Goal: Find specific page/section: Find specific page/section

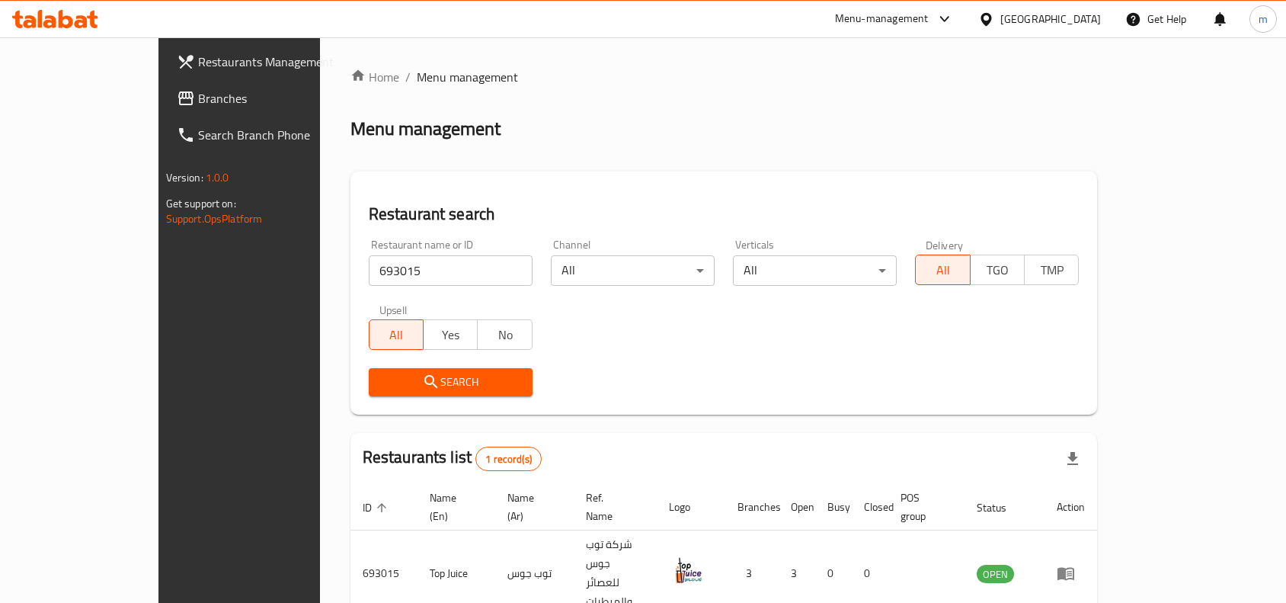
scroll to position [47, 0]
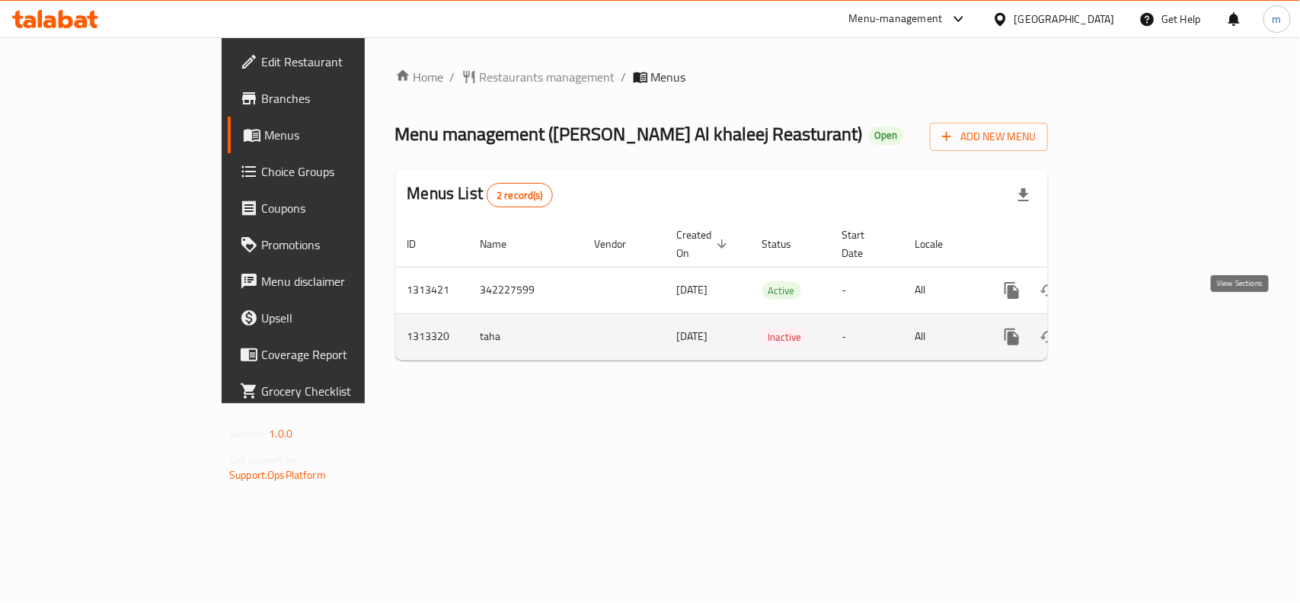
click at [1129, 330] on icon "enhanced table" at bounding box center [1122, 337] width 14 height 14
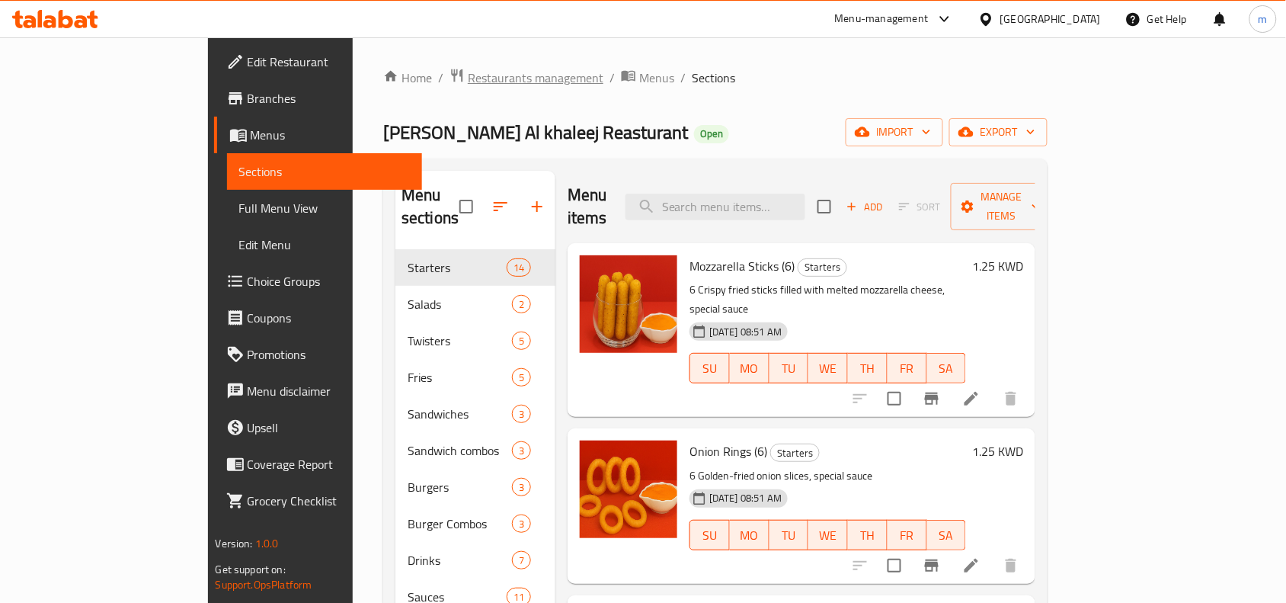
click at [468, 69] on span "Restaurants management" at bounding box center [536, 78] width 136 height 18
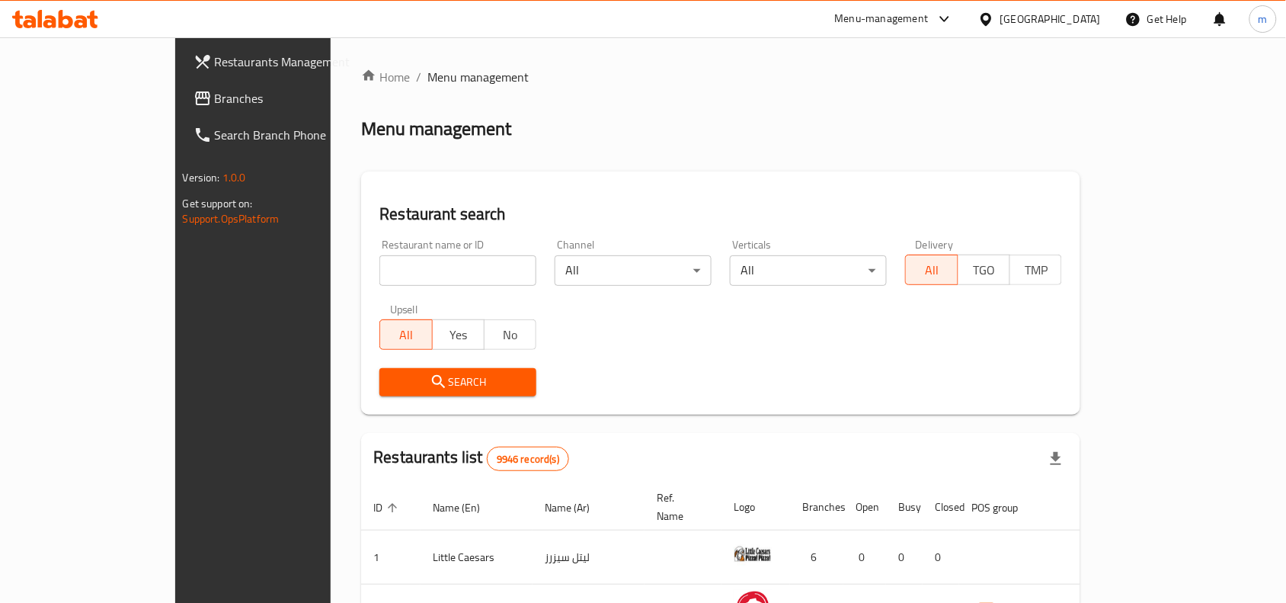
click at [379, 275] on input "search" at bounding box center [457, 270] width 157 height 30
paste input "1313320"
type input "1313320"
click at [430, 377] on icon "submit" at bounding box center [439, 382] width 18 height 18
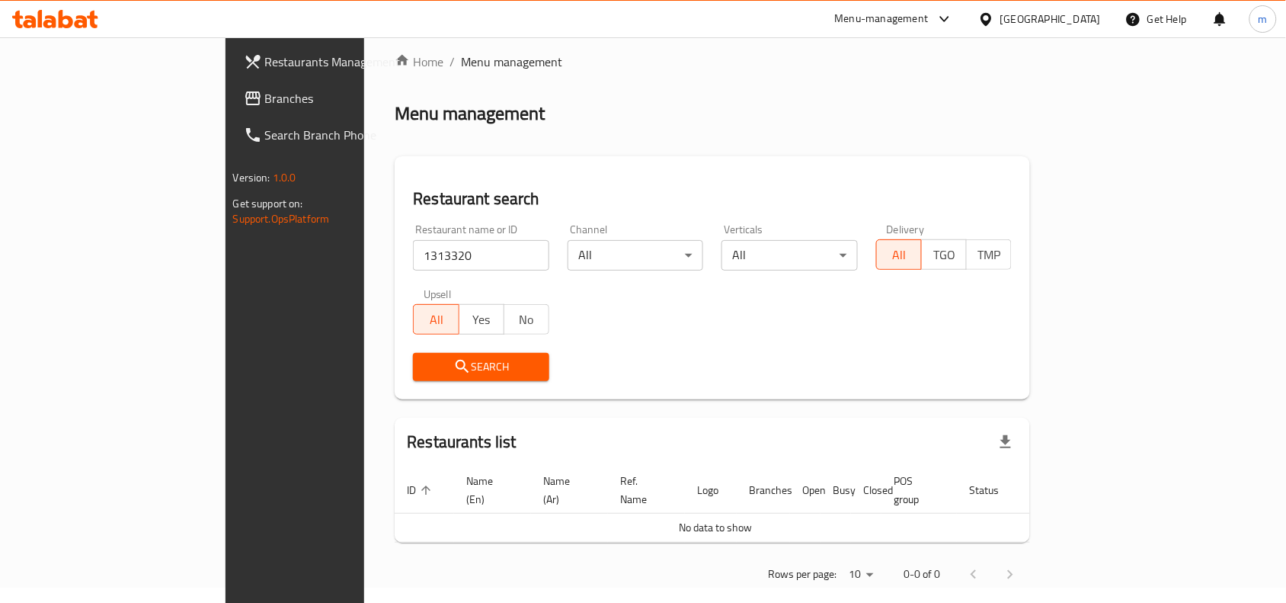
scroll to position [20, 0]
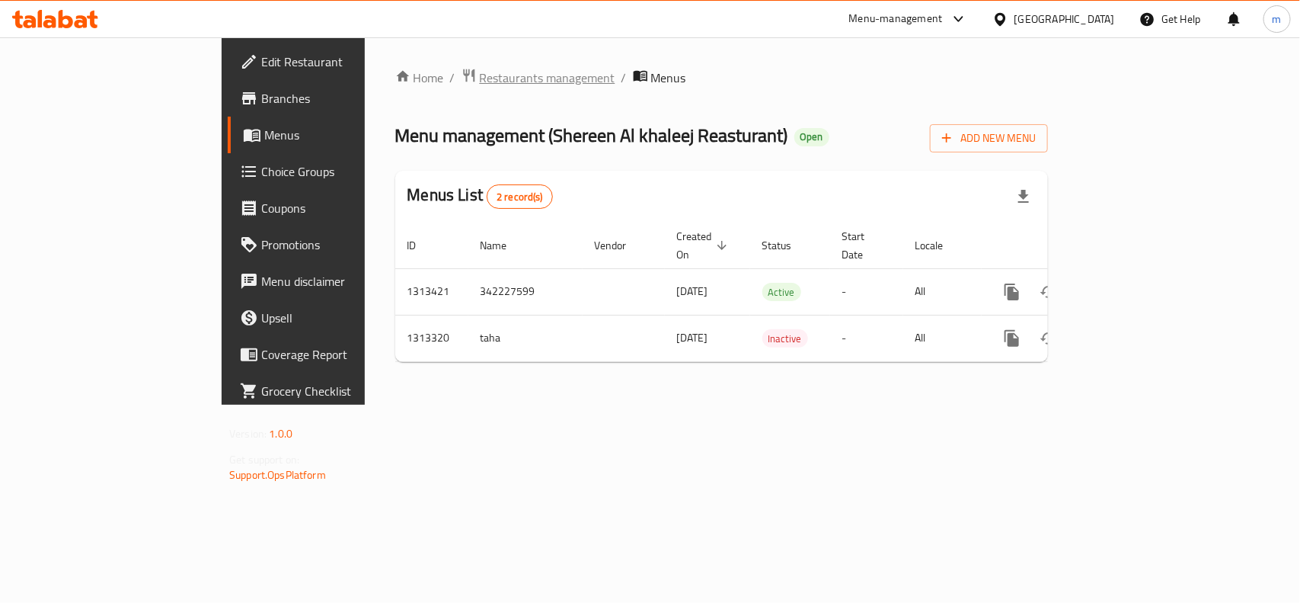
click at [480, 71] on span "Restaurants management" at bounding box center [548, 78] width 136 height 18
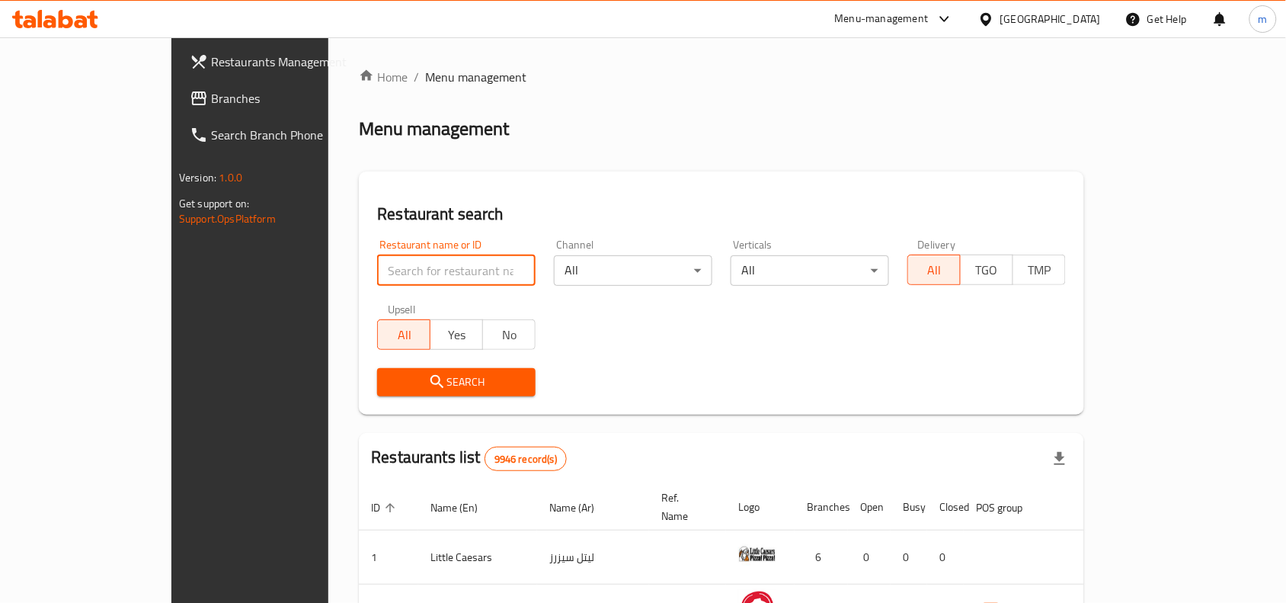
click at [377, 271] on input "search" at bounding box center [456, 270] width 158 height 30
paste input "706466"
type input "706466"
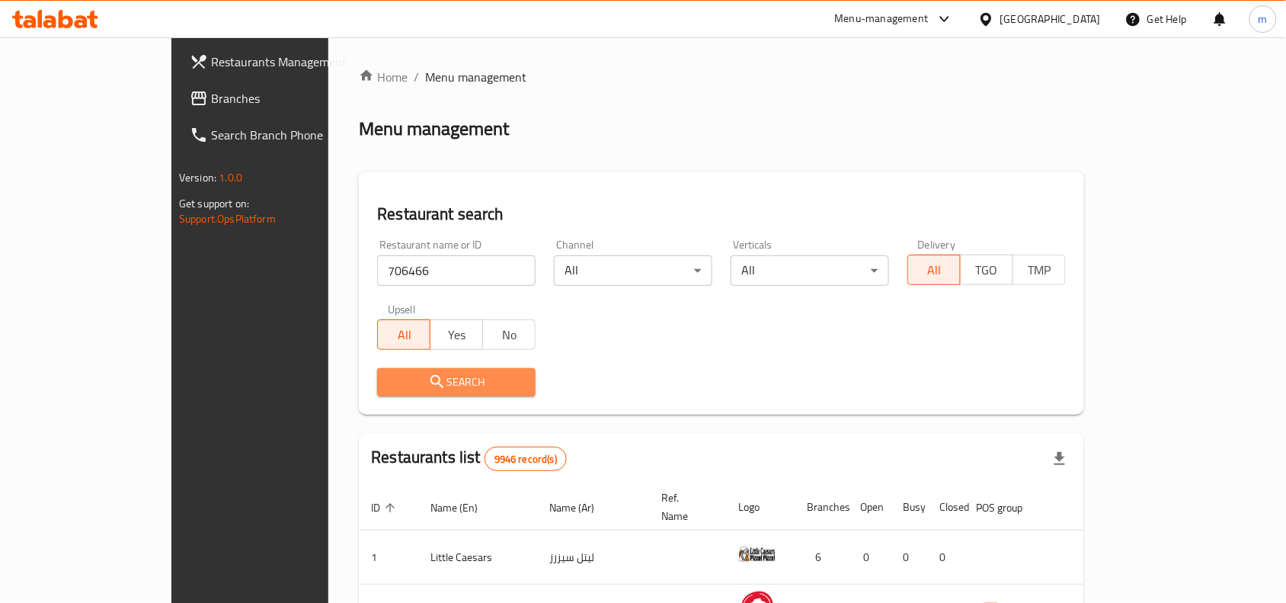
click at [389, 381] on span "Search" at bounding box center [456, 382] width 134 height 19
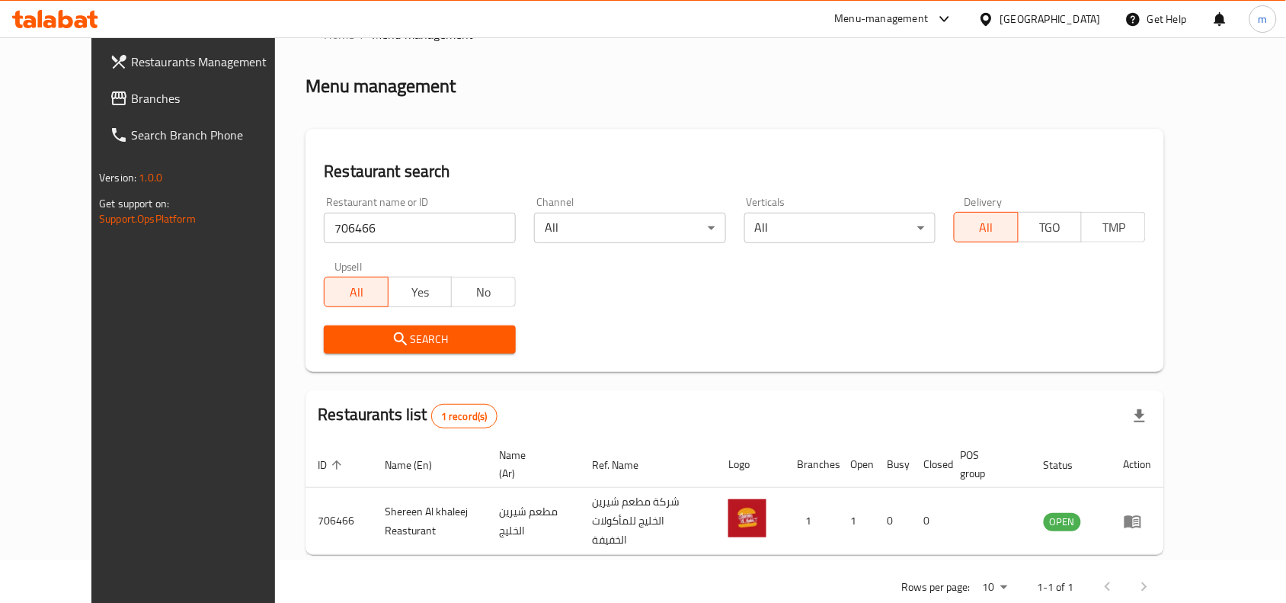
scroll to position [65, 0]
